Goal: Communication & Community: Ask a question

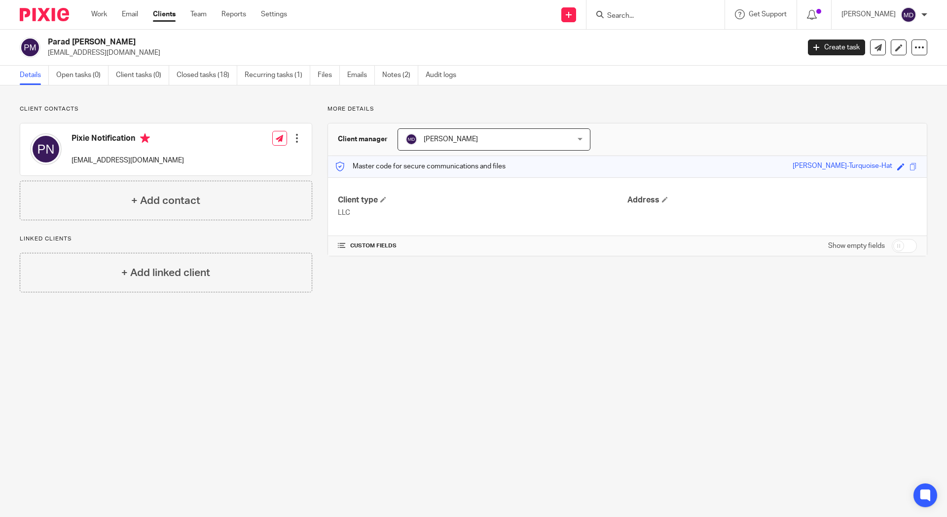
click at [332, 77] on link "Files" at bounding box center [329, 75] width 22 height 19
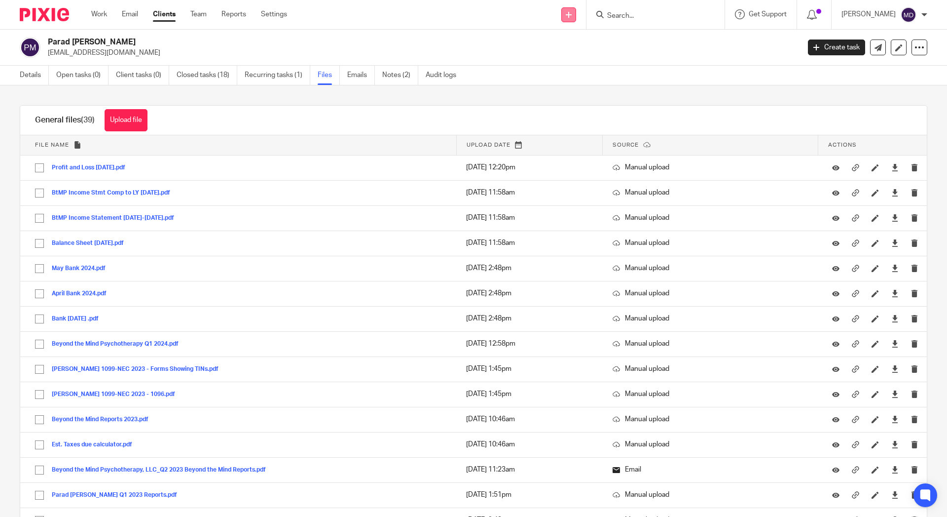
click at [566, 12] on icon at bounding box center [569, 15] width 6 height 6
click at [551, 49] on link "Send new email" at bounding box center [565, 46] width 61 height 14
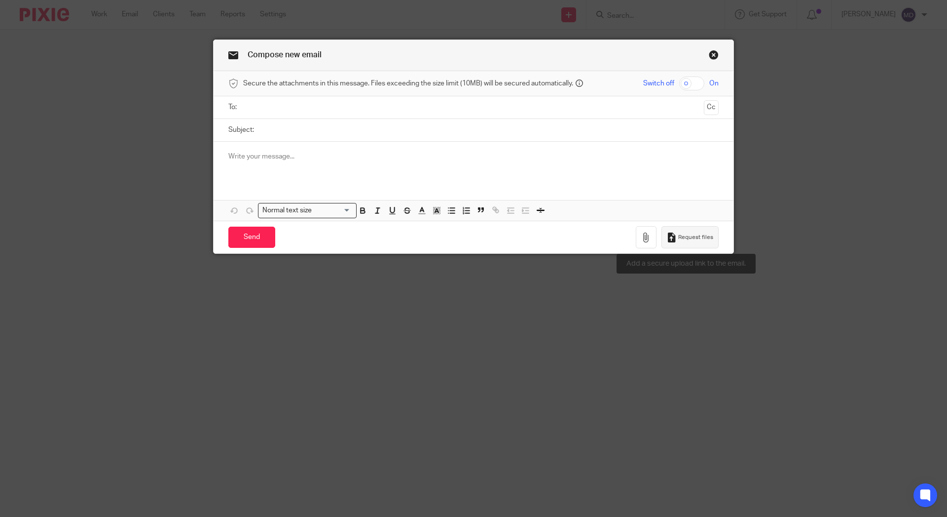
click at [672, 244] on button "Request files" at bounding box center [690, 237] width 57 height 22
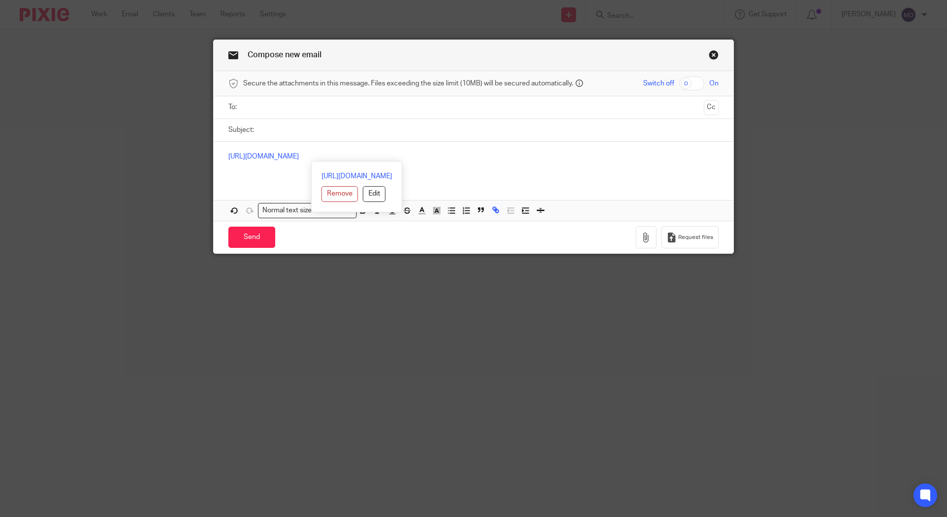
drag, startPoint x: 492, startPoint y: 156, endPoint x: 139, endPoint y: 152, distance: 352.9
click at [139, 152] on div "Compose new email Secure the attachments in this message. Files exceeding the s…" at bounding box center [473, 258] width 947 height 517
copy link "https://md-bookkeeping-llc.usepixie.net/u/54f12441571154772c14fb3266c2bcf2"
click at [709, 53] on link "Close this dialog window" at bounding box center [714, 56] width 10 height 13
